Goal: Participate in discussion: Engage in conversation with other users on a specific topic

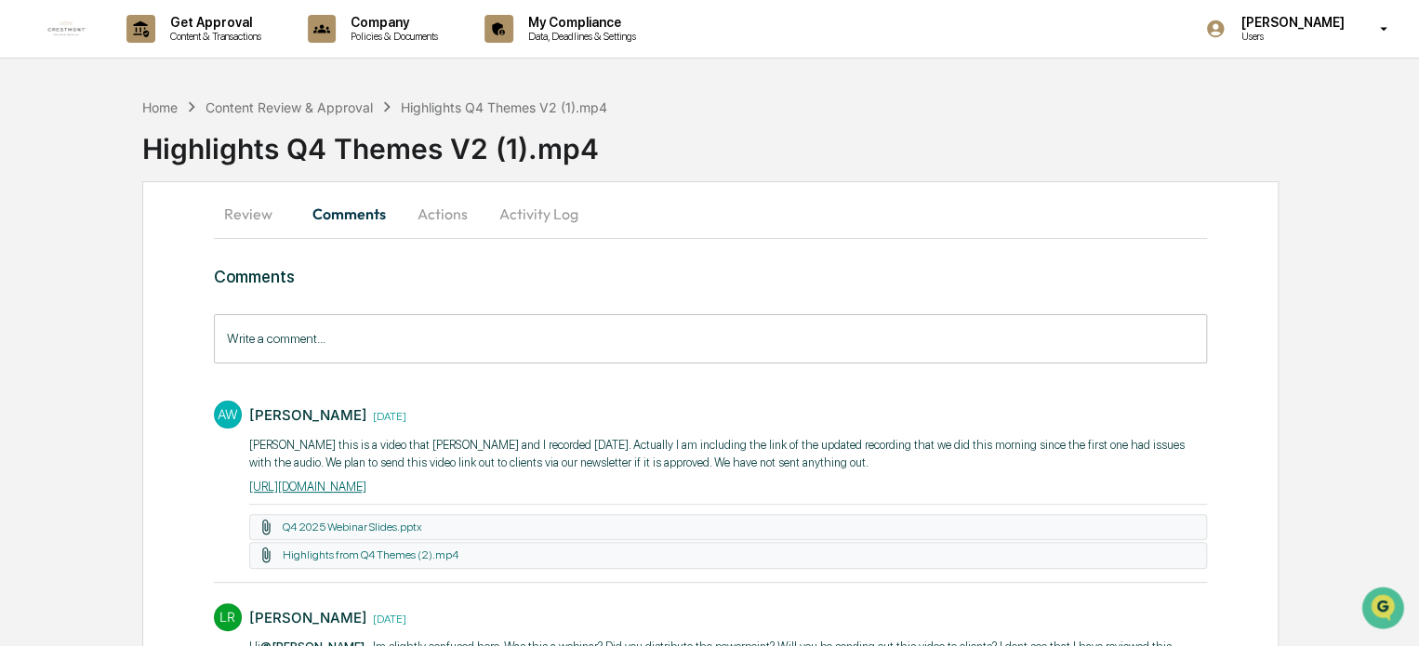
scroll to position [125, 0]
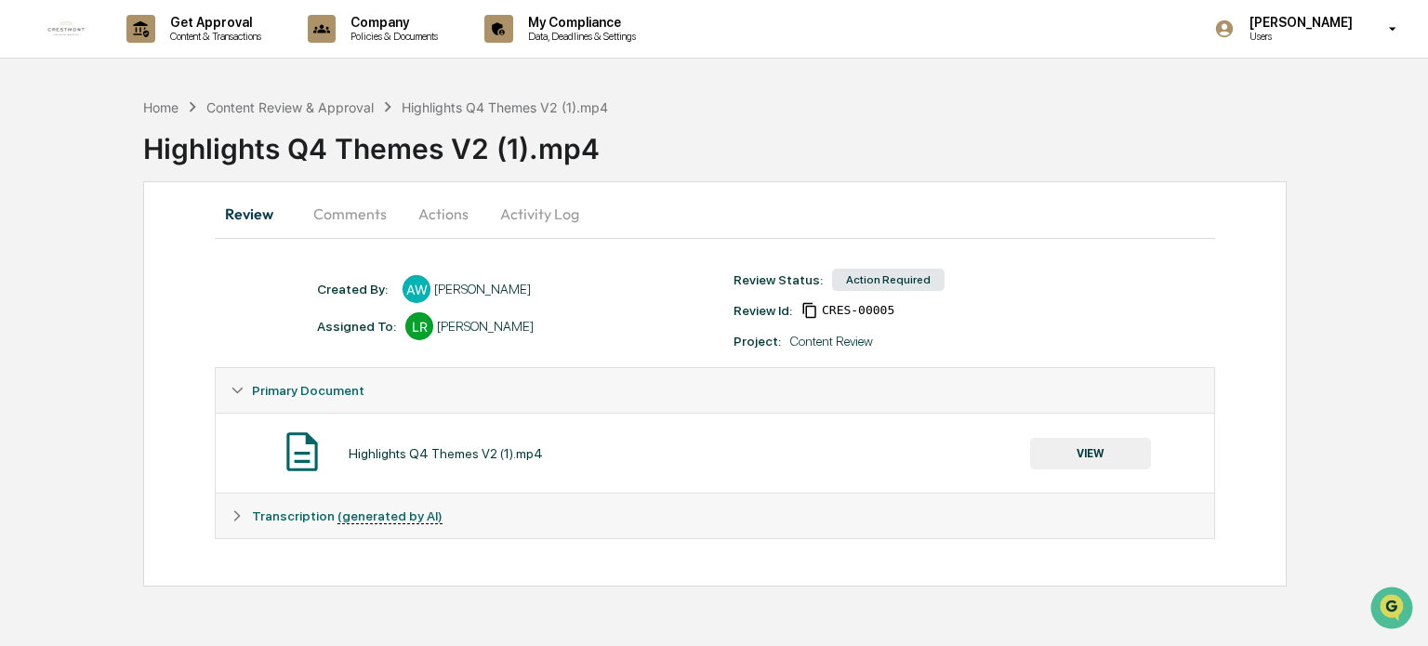
click at [387, 212] on button "Comments" at bounding box center [349, 214] width 103 height 45
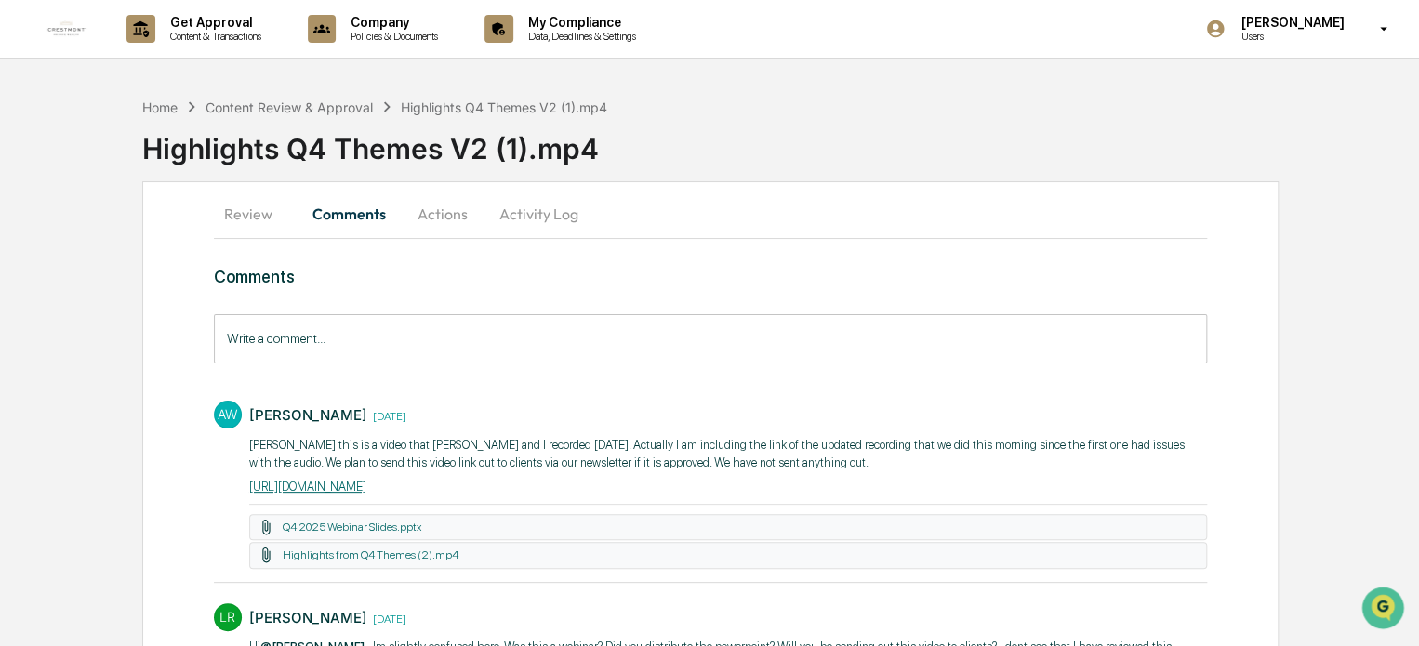
click at [298, 192] on button "Comments" at bounding box center [349, 214] width 103 height 45
